Goal: Task Accomplishment & Management: Manage account settings

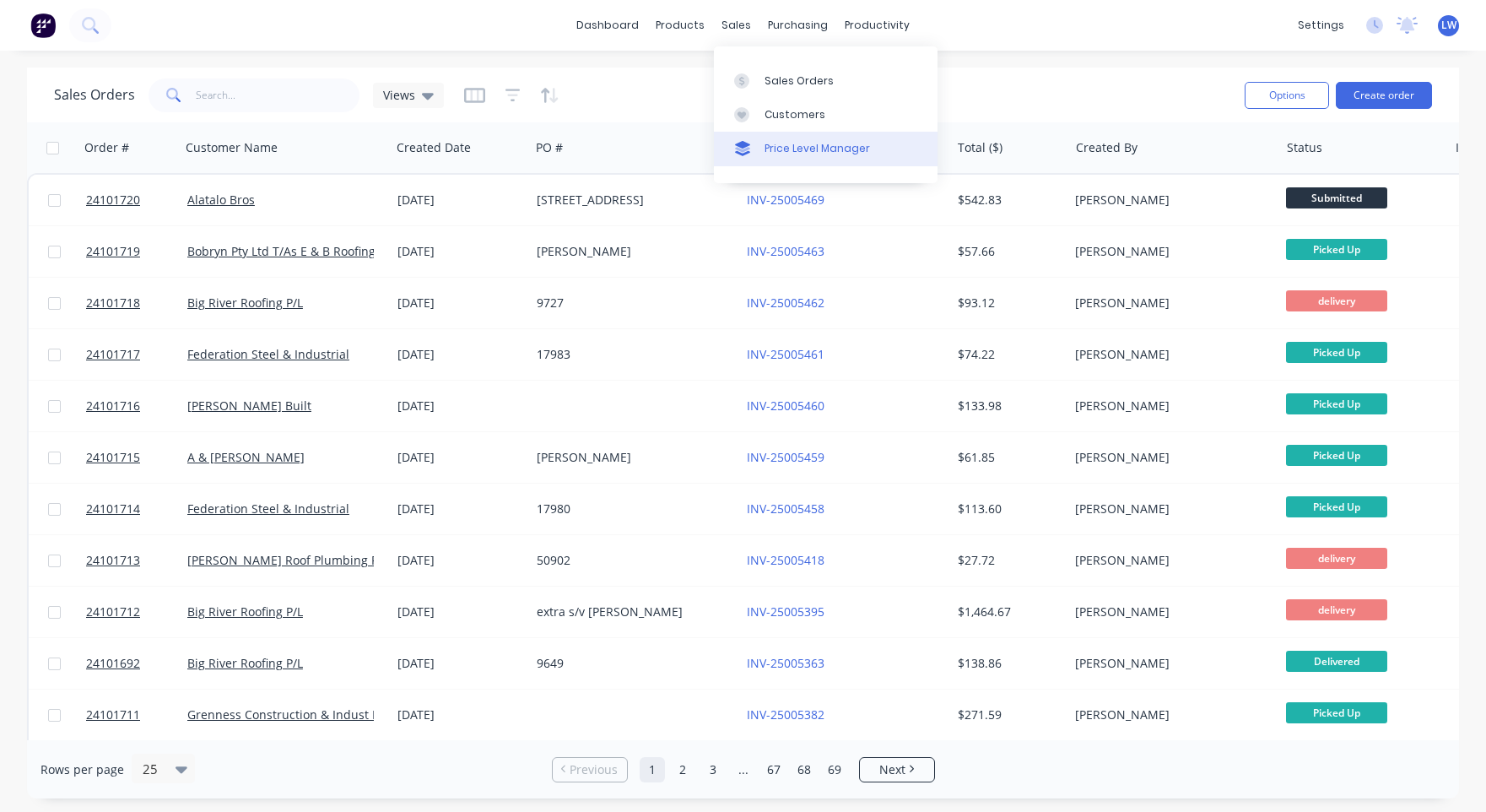
click at [770, 150] on div "Price Level Manager" at bounding box center [817, 149] width 106 height 15
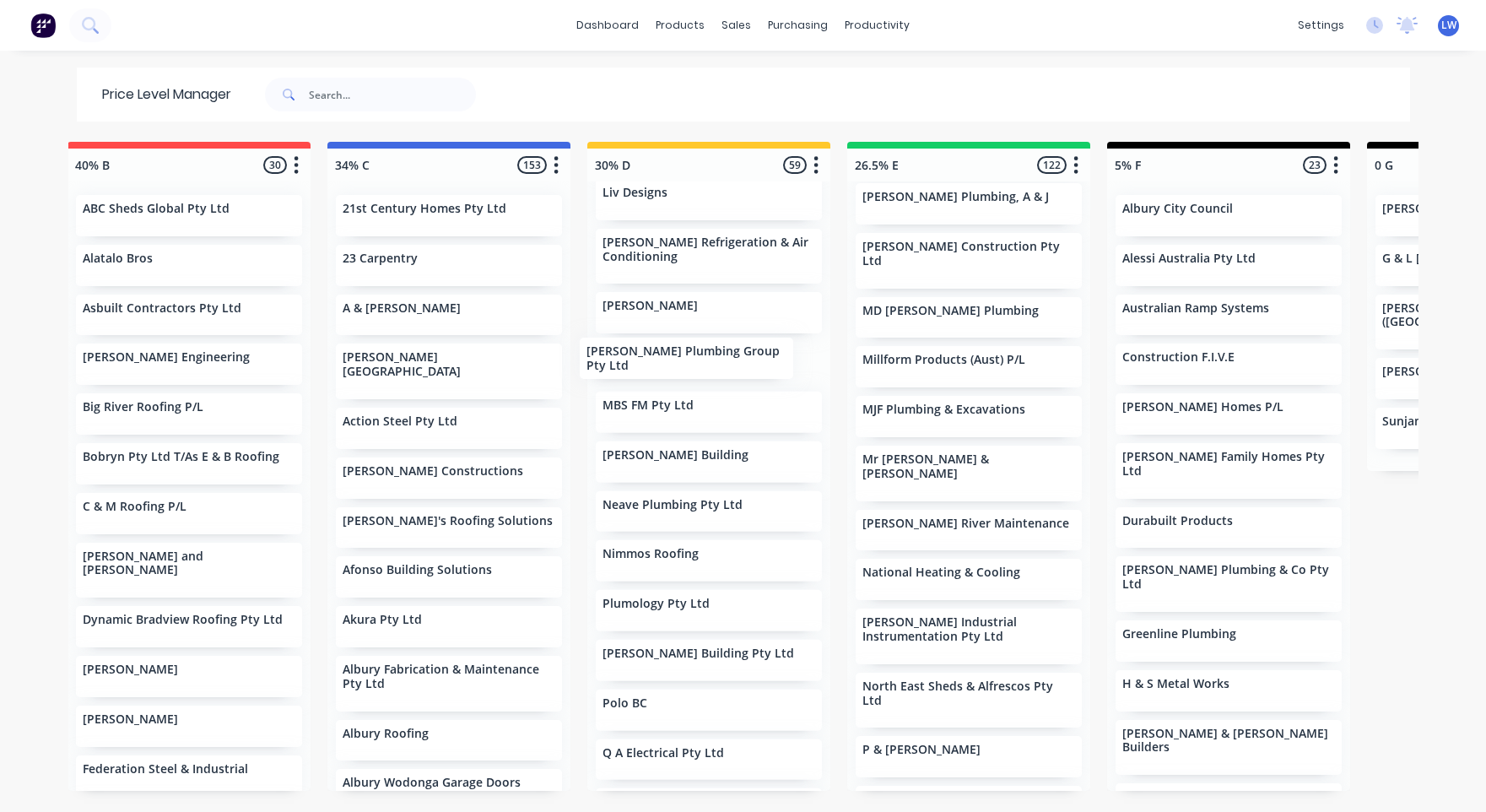
scroll to position [1394, 0]
drag, startPoint x: 937, startPoint y: 486, endPoint x: 673, endPoint y: 444, distance: 267.3
click at [673, 444] on div "Unassigned 348 Move all customers Standard 40% B 34% C 30% D 26.5% E 5% F 0 G A…" at bounding box center [743, 476] width 1350 height 668
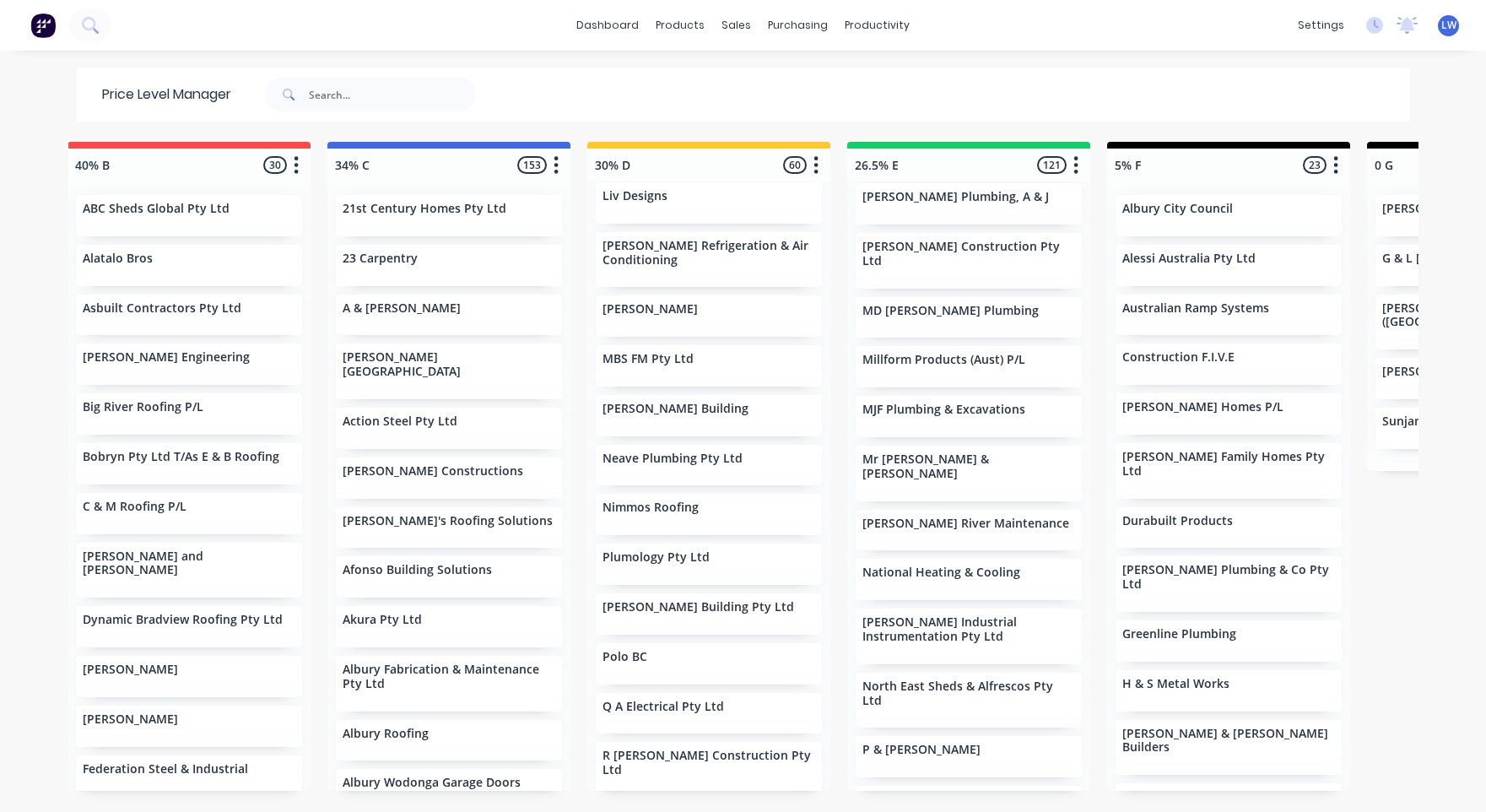
click at [937, 59] on div "dashboard products sales purchasing productivity dashboard products Product Cat…" at bounding box center [743, 406] width 1486 height 812
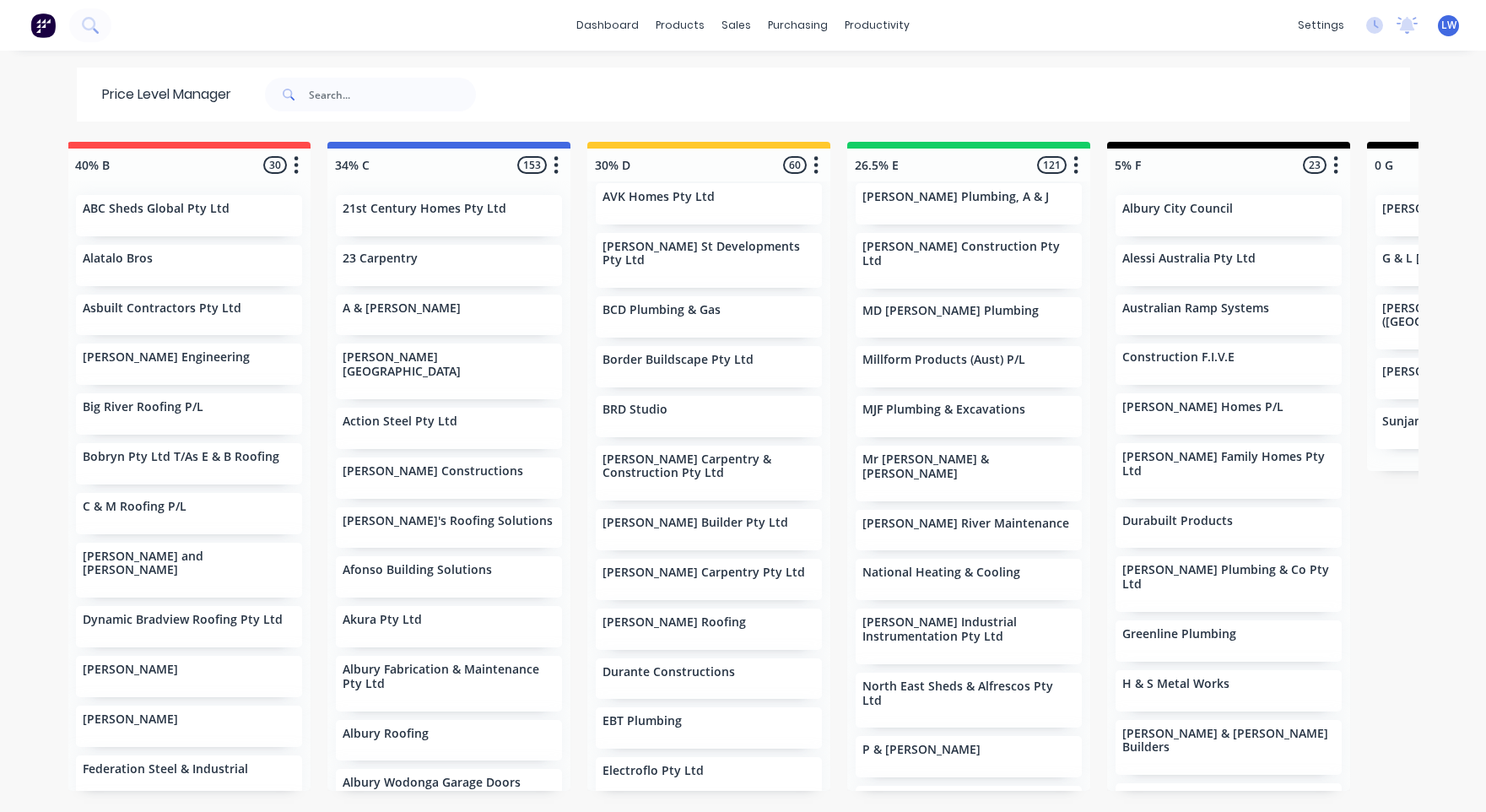
scroll to position [129, 0]
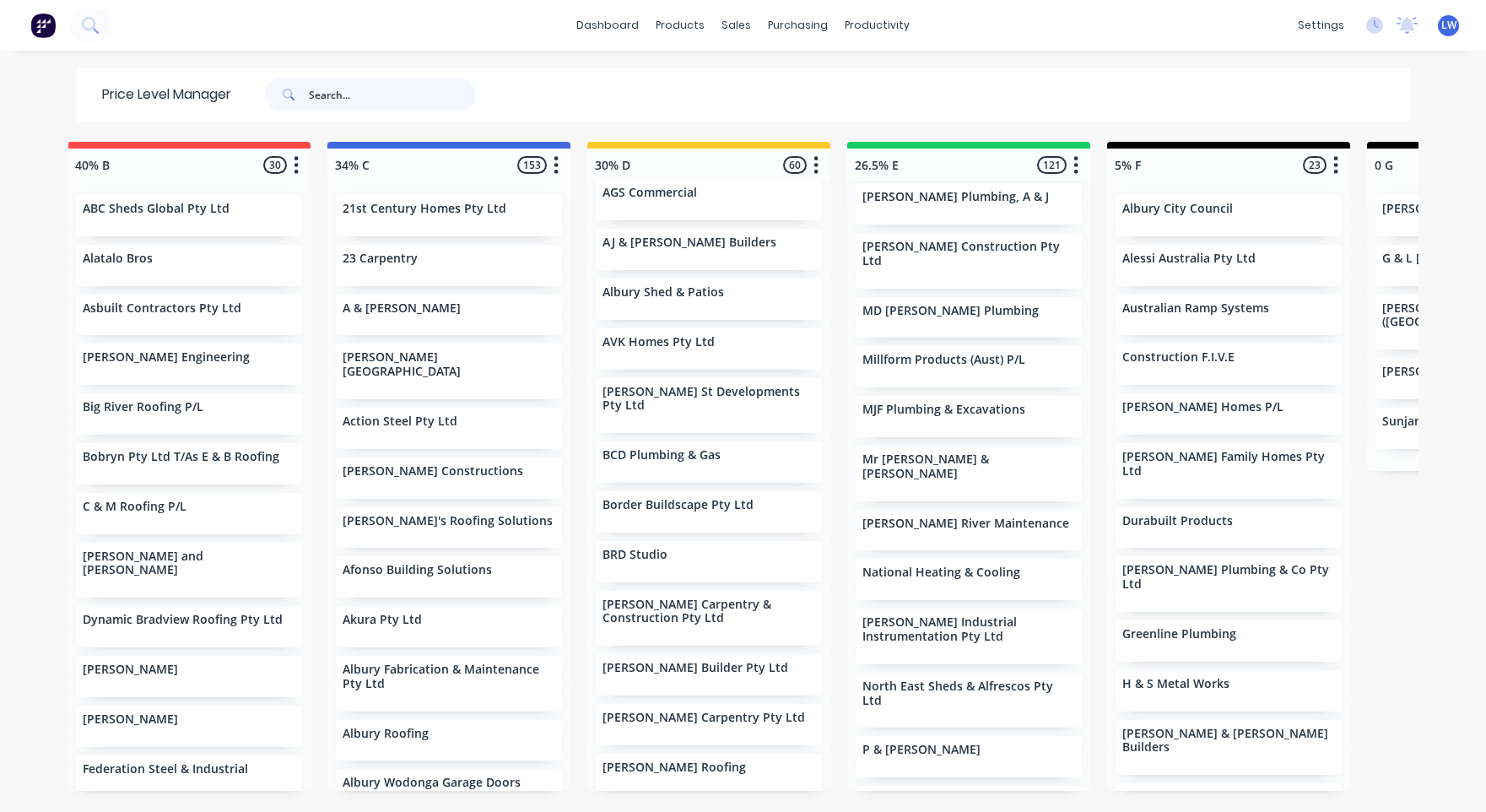
click at [421, 93] on input "text" at bounding box center [392, 94] width 167 height 34
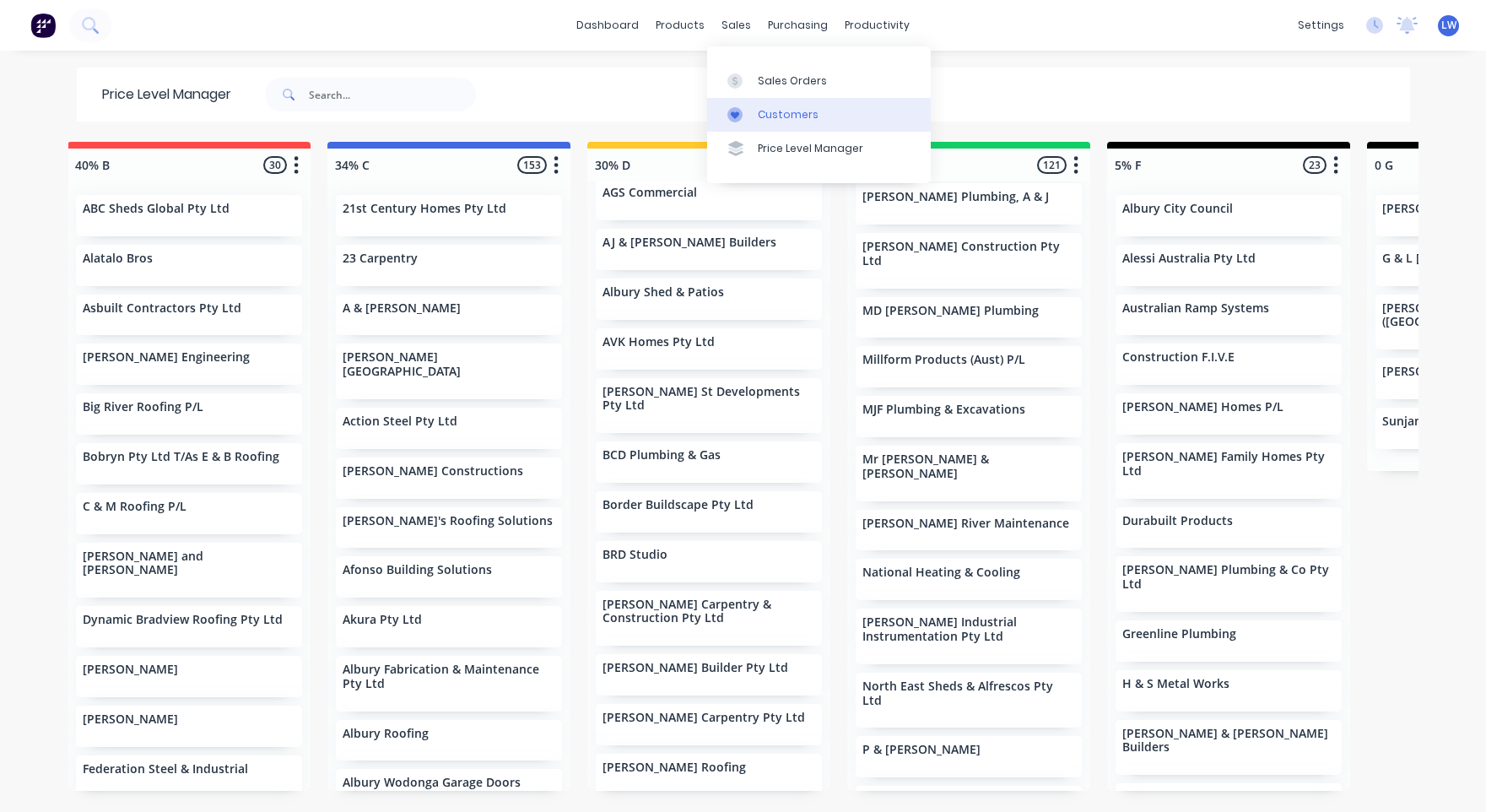
click at [781, 114] on div "Customers" at bounding box center [787, 115] width 61 height 15
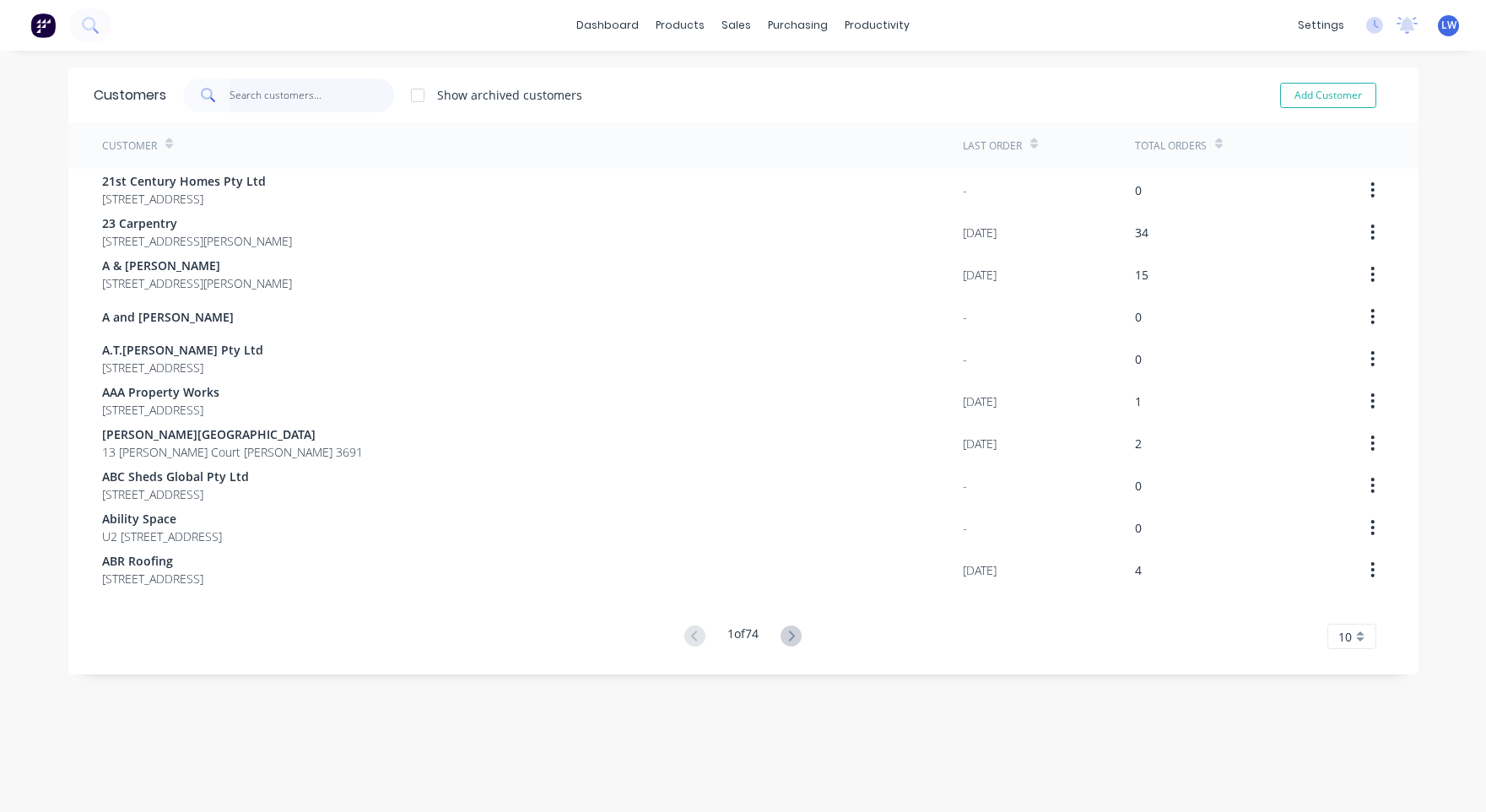
click at [260, 91] on input "text" at bounding box center [311, 95] width 164 height 34
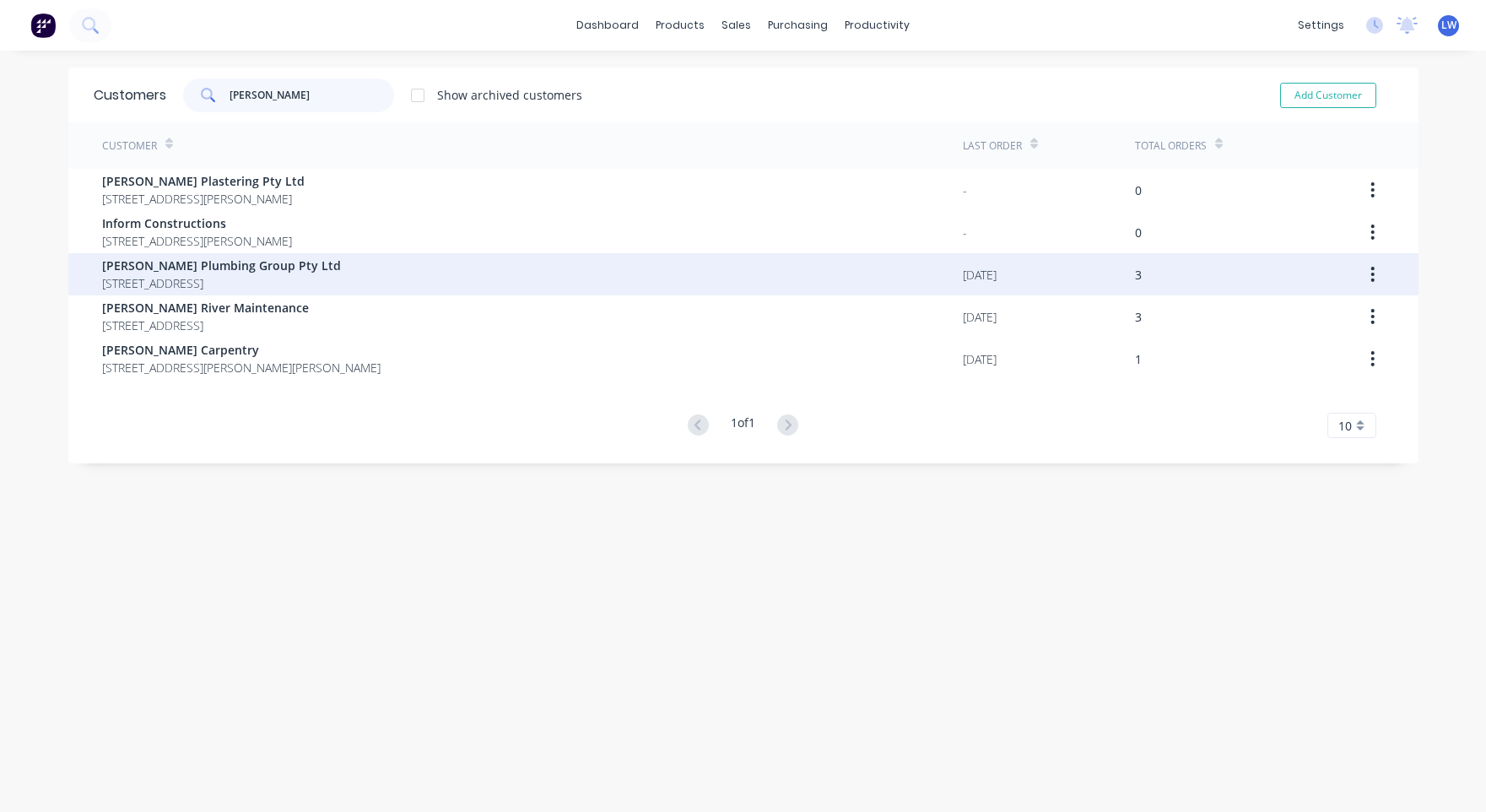
type input "[PERSON_NAME]"
click at [174, 263] on span "[PERSON_NAME] Plumbing Group Pty Ltd" at bounding box center [221, 265] width 238 height 17
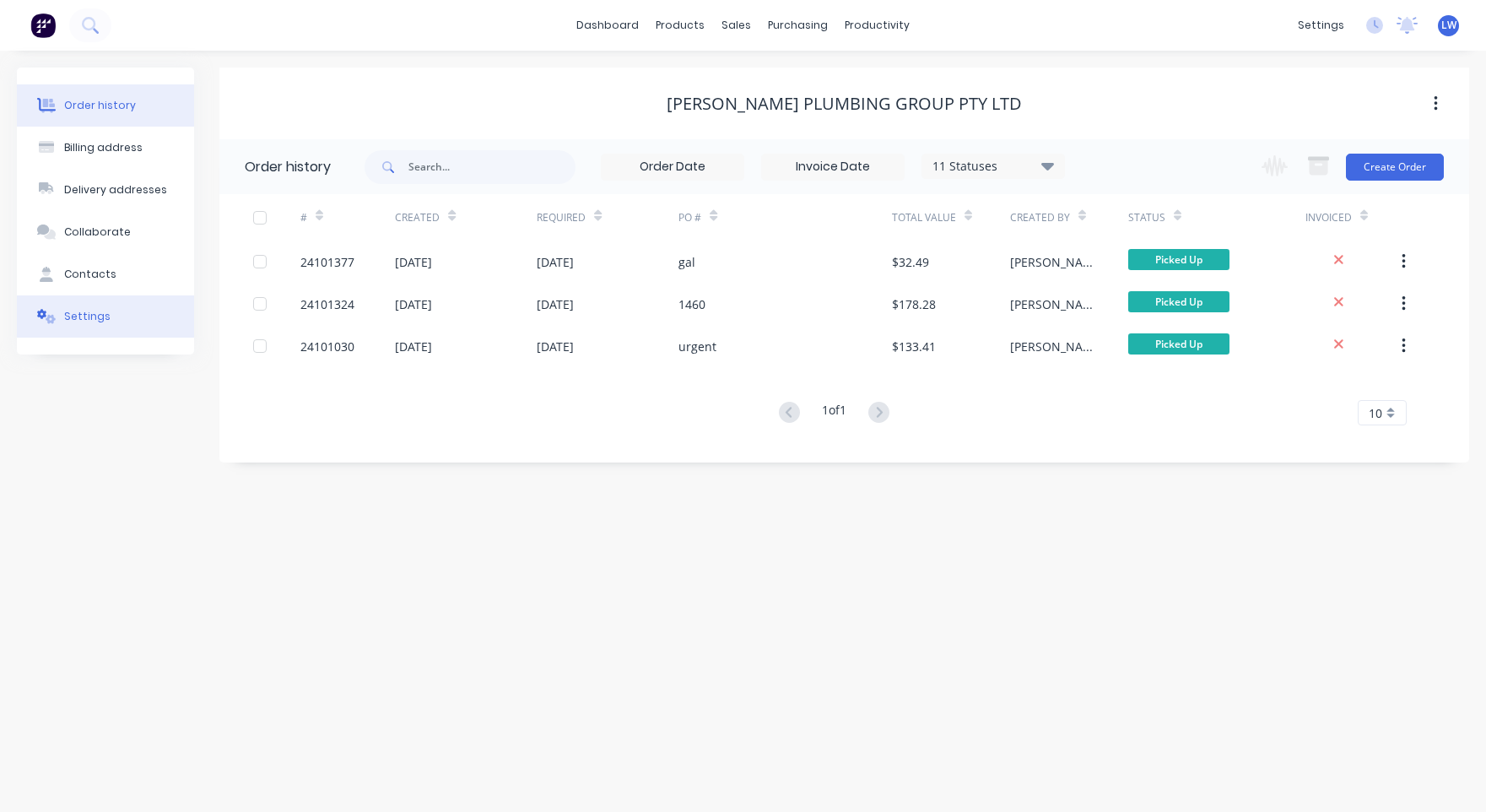
click at [73, 315] on div "Settings" at bounding box center [87, 316] width 46 height 15
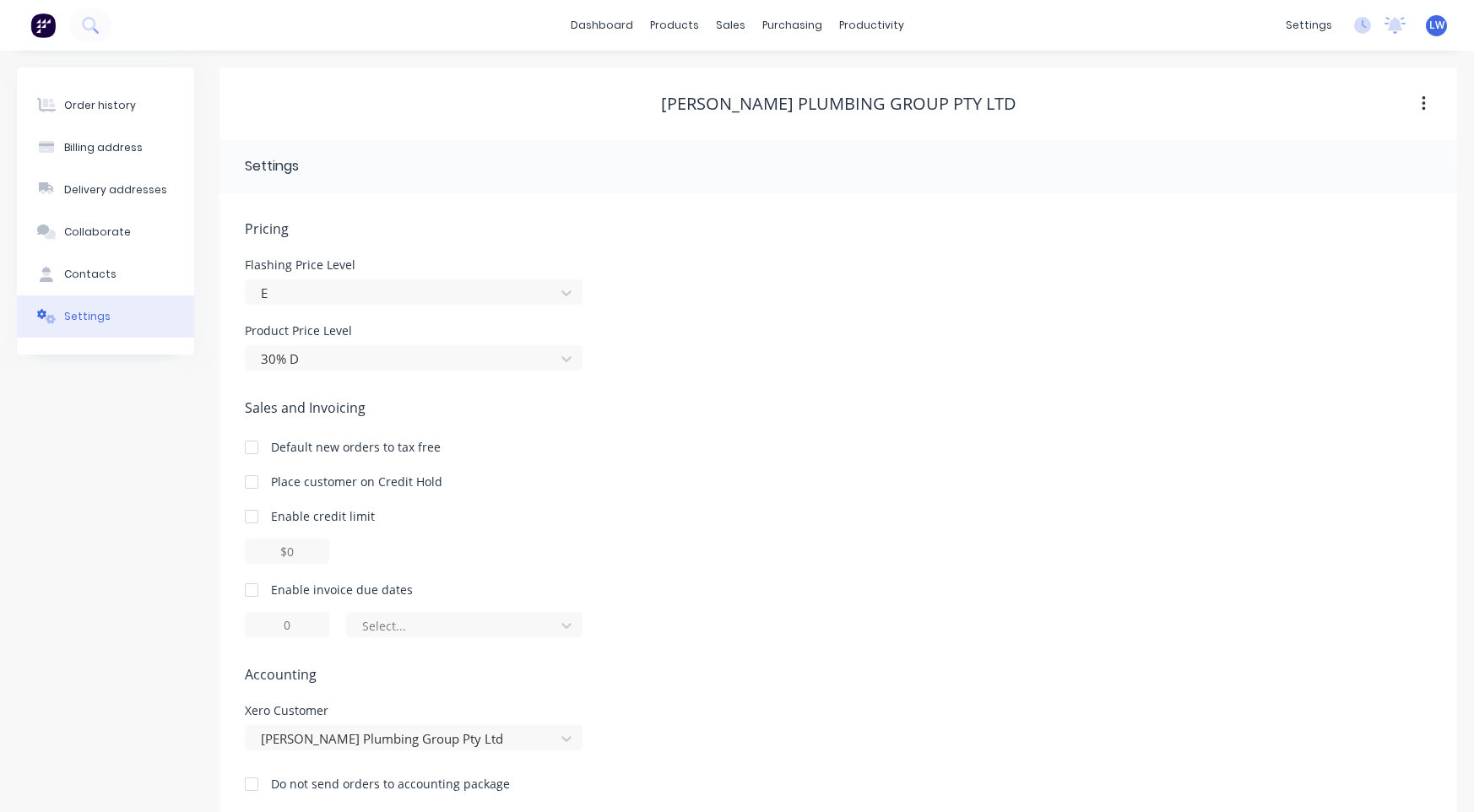
click at [45, 20] on img at bounding box center [43, 25] width 25 height 25
